Goal: Check status: Check status

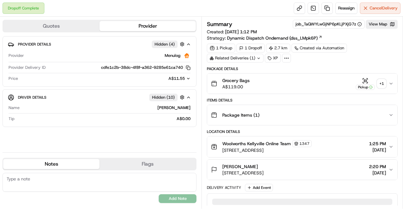
click at [0, 92] on div "Quotes Provider Provider Details Hidden ( 4 ) Provider Menulog Provider Deliver…" at bounding box center [100, 113] width 201 height 192
click at [383, 79] on div "+ 1" at bounding box center [381, 83] width 9 height 9
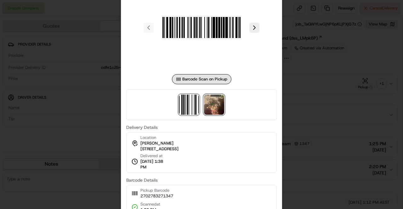
click at [212, 106] on img at bounding box center [214, 105] width 20 height 20
click at [337, 99] on div at bounding box center [201, 104] width 403 height 209
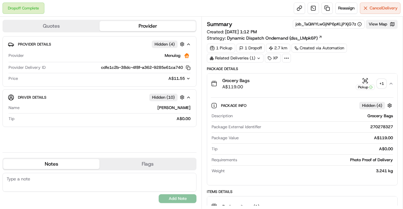
click at [377, 23] on button "View Map" at bounding box center [382, 24] width 32 height 9
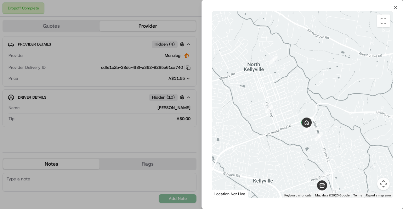
drag, startPoint x: 335, startPoint y: 134, endPoint x: 334, endPoint y: 155, distance: 21.1
click at [334, 155] on div at bounding box center [302, 104] width 181 height 187
click at [380, 180] on button "Map camera controls" at bounding box center [383, 184] width 13 height 13
click at [365, 151] on button "Zoom in" at bounding box center [367, 152] width 13 height 13
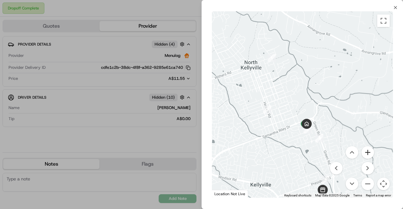
click at [365, 151] on button "Zoom in" at bounding box center [367, 152] width 13 height 13
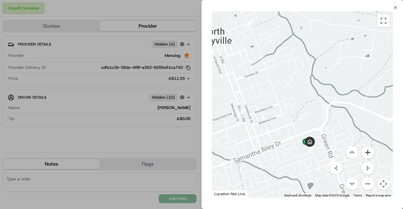
click at [365, 151] on button "Zoom in" at bounding box center [367, 152] width 13 height 13
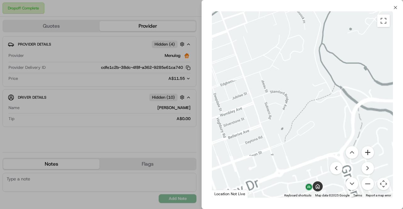
click at [365, 151] on button "Zoom in" at bounding box center [367, 152] width 13 height 13
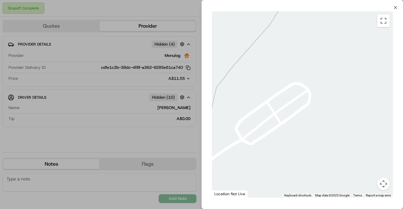
drag, startPoint x: 312, startPoint y: 155, endPoint x: 235, endPoint y: -2, distance: 174.8
click at [235, 0] on html "Dropoff Complete Reassign Cancel Delivery Quotes Provider Provider Details Hidd…" at bounding box center [201, 104] width 403 height 209
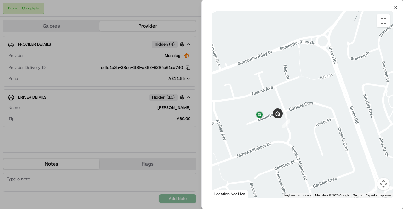
drag, startPoint x: 218, startPoint y: 181, endPoint x: 253, endPoint y: 151, distance: 46.0
click at [253, 151] on div at bounding box center [302, 104] width 181 height 187
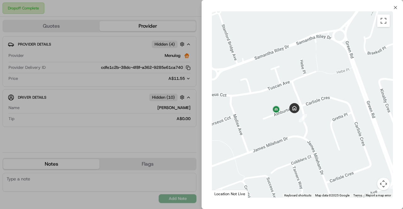
click at [381, 185] on button "Map camera controls" at bounding box center [383, 184] width 13 height 13
click at [369, 157] on button "Zoom in" at bounding box center [367, 152] width 13 height 13
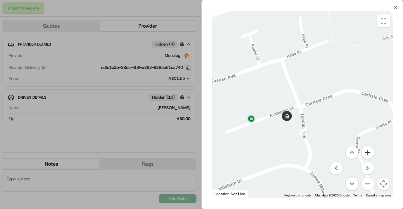
click at [369, 157] on button "Zoom in" at bounding box center [367, 152] width 13 height 13
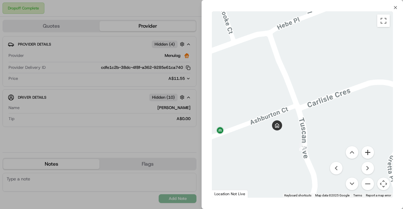
click at [369, 157] on button "Zoom in" at bounding box center [367, 152] width 13 height 13
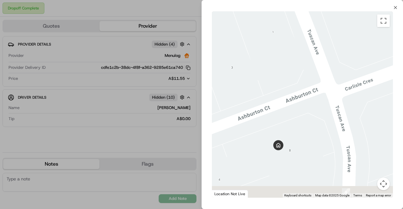
drag, startPoint x: 281, startPoint y: 156, endPoint x: 363, endPoint y: 109, distance: 95.1
click at [363, 109] on div at bounding box center [302, 104] width 181 height 187
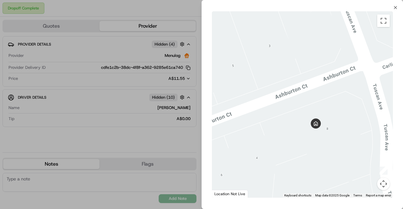
click at [388, 183] on button "Map camera controls" at bounding box center [383, 184] width 13 height 13
click at [368, 185] on button "Zoom out" at bounding box center [367, 184] width 13 height 13
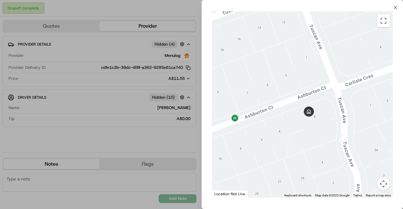
click at [100, 95] on div at bounding box center [201, 104] width 403 height 209
